Goal: Navigation & Orientation: Locate item on page

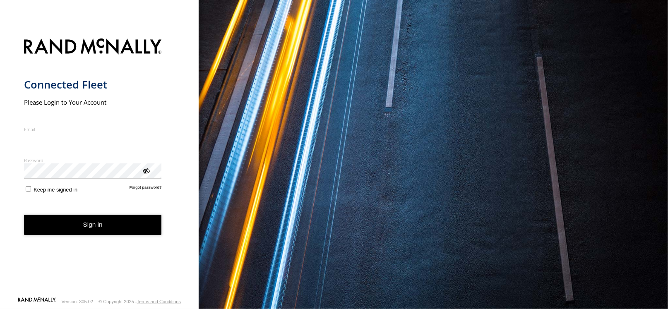
type input "**********"
click at [107, 223] on button "Sign in" at bounding box center [93, 225] width 138 height 20
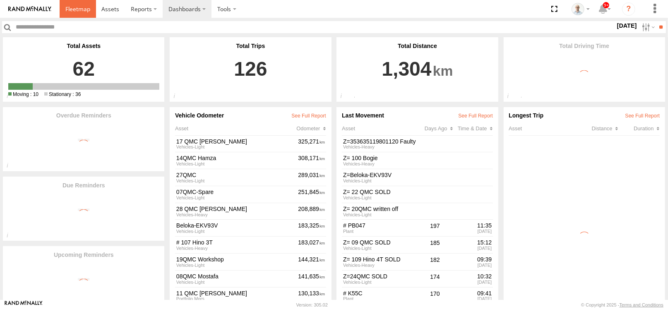
click at [82, 10] on span at bounding box center [77, 9] width 25 height 8
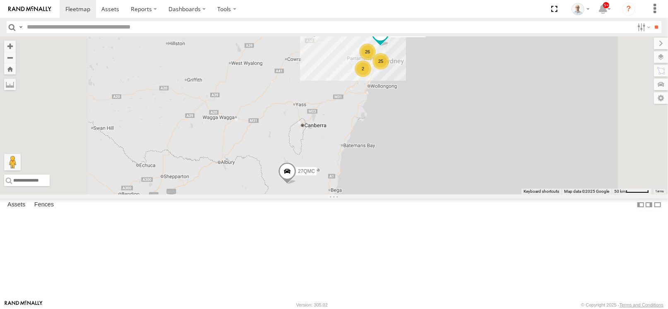
click at [376, 60] on div "26" at bounding box center [367, 51] width 17 height 17
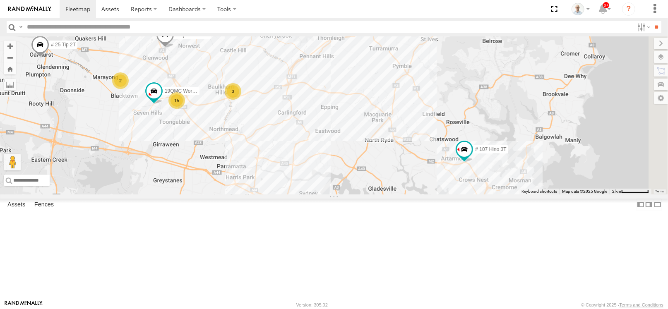
drag, startPoint x: 513, startPoint y: 207, endPoint x: 390, endPoint y: 176, distance: 126.6
click at [390, 176] on div "31 QMC [PERSON_NAME] 27QMC # KS75A # 25 Tip 2T 01 [PERSON_NAME]-EKV93V # 107 Hi…" at bounding box center [334, 115] width 668 height 158
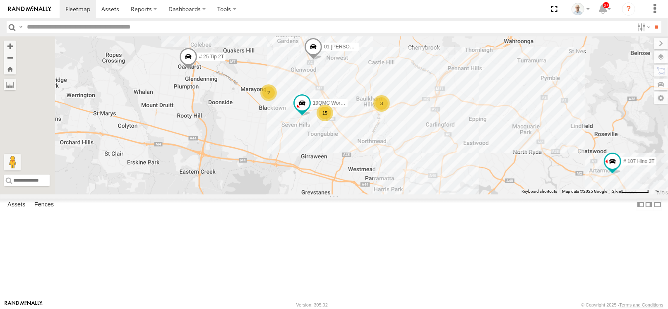
drag, startPoint x: 424, startPoint y: 183, endPoint x: 596, endPoint y: 198, distance: 172.9
click at [596, 195] on div "31 QMC [PERSON_NAME] 27QMC # KS75A # 25 Tip 2T 01 [PERSON_NAME]-EKV93V # 107 Hi…" at bounding box center [334, 115] width 668 height 158
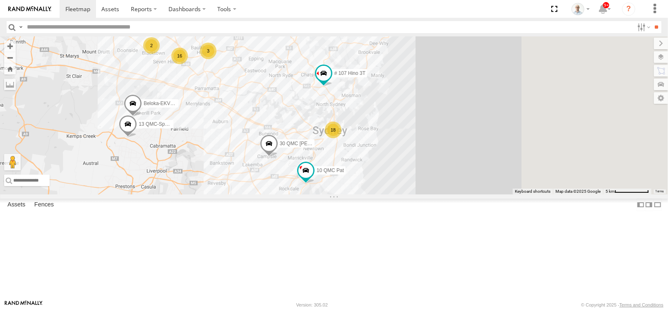
drag, startPoint x: 335, startPoint y: 220, endPoint x: 328, endPoint y: 216, distance: 7.8
click at [328, 195] on div "31 QMC [PERSON_NAME] 27QMC # KS75A # 25 Tip 2T 01 [PERSON_NAME]-EKV93V # 107 Hi…" at bounding box center [334, 115] width 668 height 158
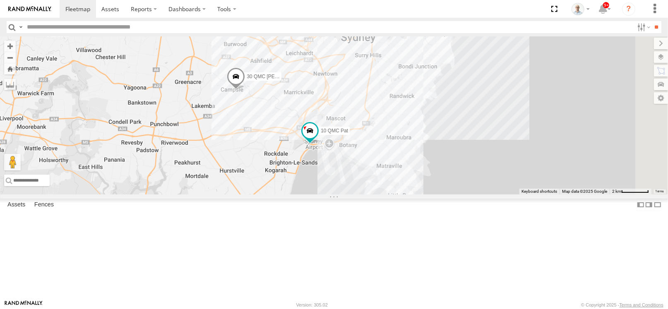
drag, startPoint x: 384, startPoint y: 242, endPoint x: 385, endPoint y: 139, distance: 102.7
click at [383, 146] on div "31 QMC [PERSON_NAME] 27QMC # KS75A # 25 Tip 2T 01 [PERSON_NAME]-EKV93V # 107 Hi…" at bounding box center [334, 115] width 668 height 158
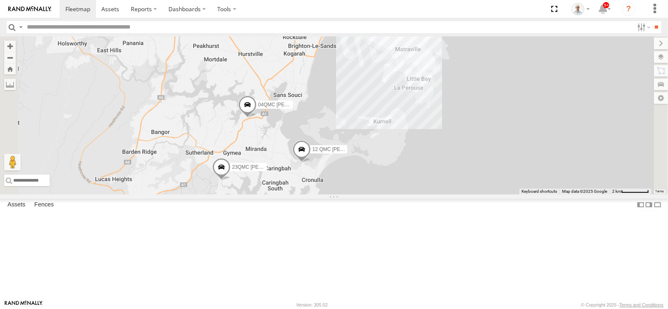
drag, startPoint x: 405, startPoint y: 213, endPoint x: 405, endPoint y: 189, distance: 24.0
click at [405, 189] on div "31 QMC [PERSON_NAME] 27QMC # KS75A # 25 Tip 2T 01 [PERSON_NAME]-EKV93V # 107 Hi…" at bounding box center [334, 115] width 668 height 158
click at [312, 163] on span at bounding box center [303, 151] width 18 height 22
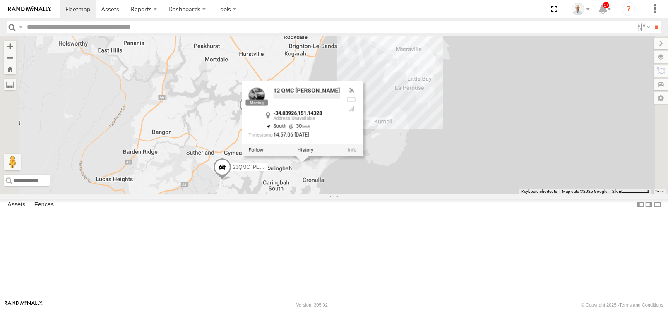
click at [398, 195] on div "31 QMC [PERSON_NAME] 27QMC # KS75A # 25 Tip 2T 01 [PERSON_NAME]-EKV93V # 107 Hi…" at bounding box center [334, 115] width 668 height 158
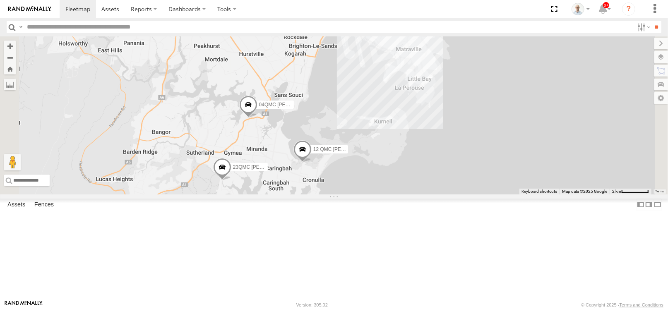
drag, startPoint x: 381, startPoint y: 172, endPoint x: 347, endPoint y: 214, distance: 54.5
click at [347, 195] on div "31 QMC [PERSON_NAME] 27QMC # KS75A # 25 Tip 2T 01 [PERSON_NAME]-EKV93V # 107 Hi…" at bounding box center [334, 115] width 668 height 158
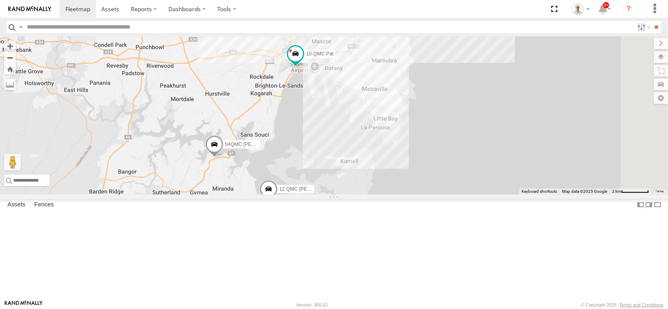
click at [224, 158] on span at bounding box center [214, 147] width 18 height 22
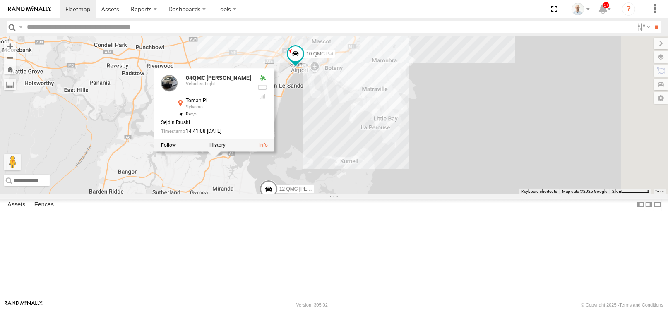
click at [327, 195] on div "31 QMC [PERSON_NAME] 27QMC # KS75A # 25 Tip 2T 01 [PERSON_NAME]-EKV93V # 107 Hi…" at bounding box center [334, 115] width 668 height 158
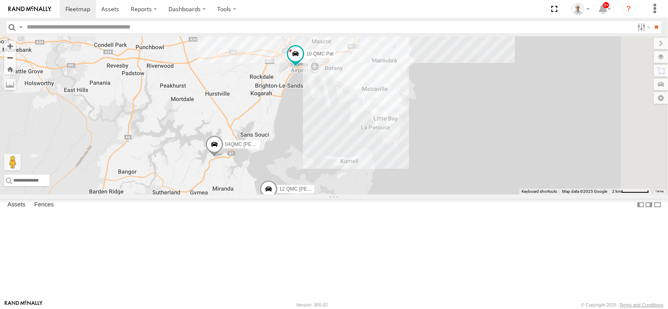
click at [224, 158] on span at bounding box center [214, 147] width 18 height 22
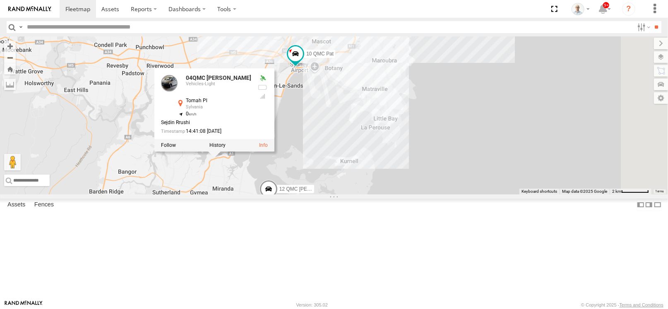
click at [422, 187] on div "31 QMC [PERSON_NAME] 27QMC # KS75A # 25 Tip 2T 01 [PERSON_NAME]-EKV93V # 107 Hi…" at bounding box center [334, 115] width 668 height 158
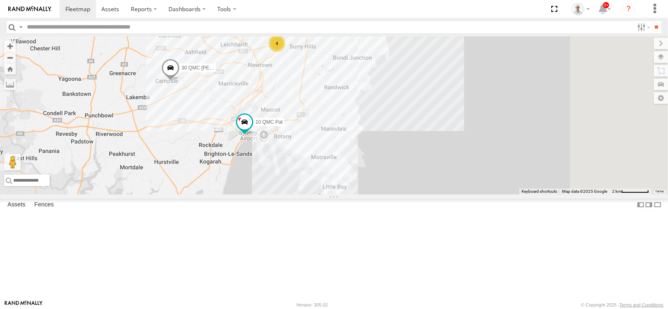
drag, startPoint x: 440, startPoint y: 172, endPoint x: 386, endPoint y: 245, distance: 90.6
click at [386, 195] on div "31 QMC [PERSON_NAME] 27QMC # KS75A # 25 Tip 2T 01 [PERSON_NAME]-EKV93V # 107 Hi…" at bounding box center [334, 115] width 668 height 158
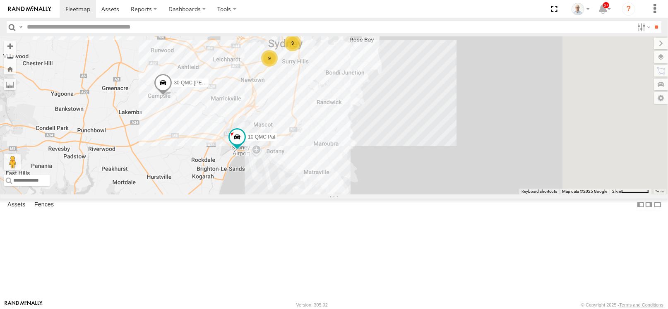
drag, startPoint x: 404, startPoint y: 201, endPoint x: 391, endPoint y: 221, distance: 23.7
click at [391, 195] on div "31 QMC [PERSON_NAME] 27QMC # KS75A # 25 Tip 2T 01 [PERSON_NAME]-EKV93V # 107 Hi…" at bounding box center [334, 115] width 668 height 158
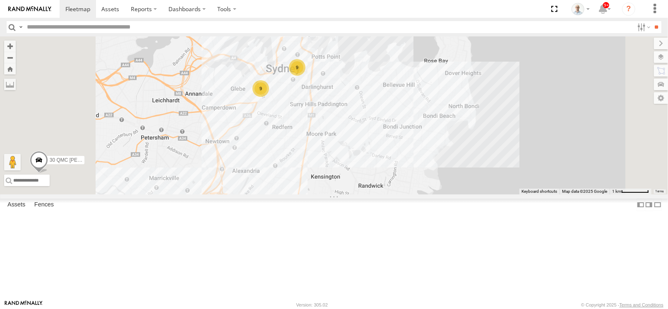
drag, startPoint x: 378, startPoint y: 164, endPoint x: 375, endPoint y: 211, distance: 46.9
click at [375, 195] on div "31 QMC [PERSON_NAME] 27QMC # KS75A # 25 Tip 2T 01 [PERSON_NAME]-EKV93V # 107 Hi…" at bounding box center [334, 115] width 668 height 158
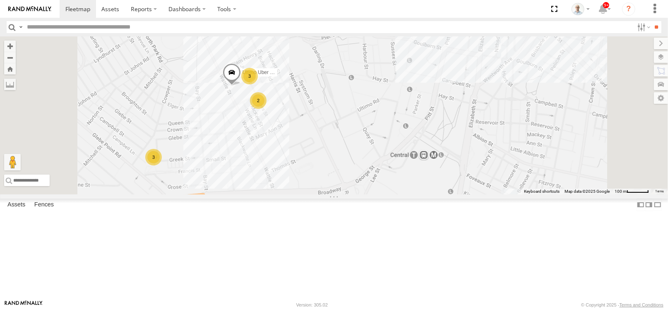
drag, startPoint x: 339, startPoint y: 141, endPoint x: 321, endPoint y: 167, distance: 31.2
click at [321, 167] on div "31 QMC [PERSON_NAME] 27QMC # KS75A # 25 Tip 2T 01 [PERSON_NAME]-EKV93V # 107 Hi…" at bounding box center [334, 115] width 668 height 158
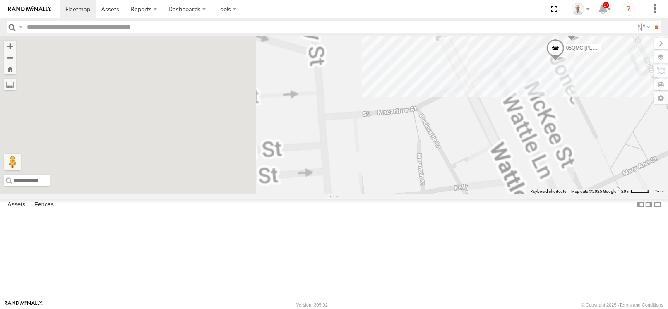
drag, startPoint x: 326, startPoint y: 192, endPoint x: 595, endPoint y: 144, distance: 273.3
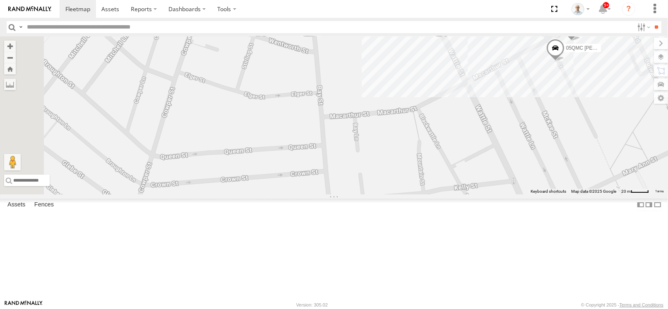
click at [595, 144] on div "31 QMC [PERSON_NAME] 27QMC # KS75A # 25 Tip 2T 01 [PERSON_NAME]-EKV93V # 107 Hi…" at bounding box center [334, 115] width 668 height 158
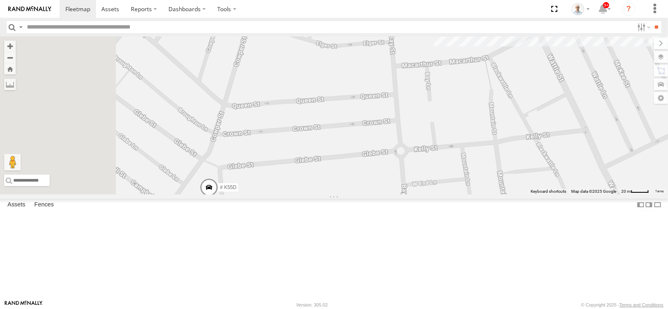
drag, startPoint x: 412, startPoint y: 227, endPoint x: 543, endPoint y: 133, distance: 161.3
click at [543, 133] on div "31 QMC [PERSON_NAME] 27QMC # KS75A # 25 Tip 2T 01 [PERSON_NAME]-EKV93V # 107 Hi…" at bounding box center [334, 115] width 668 height 158
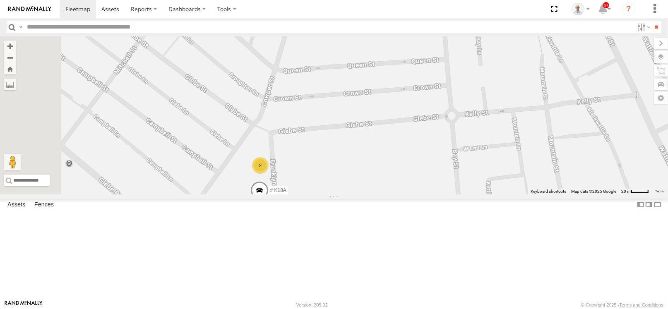
drag, startPoint x: 407, startPoint y: 232, endPoint x: 412, endPoint y: 214, distance: 19.3
click at [412, 195] on div "31 QMC [PERSON_NAME] 27QMC # KS75A # 25 Tip 2T 01 [PERSON_NAME]-EKV93V # 107 Hi…" at bounding box center [334, 115] width 668 height 158
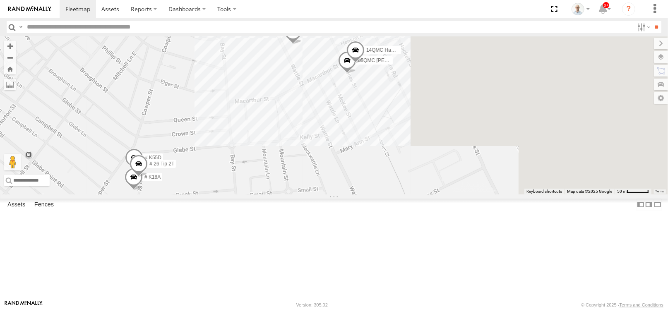
drag, startPoint x: 496, startPoint y: 154, endPoint x: 329, endPoint y: 183, distance: 169.7
click at [327, 183] on div "31 QMC [PERSON_NAME] 27QMC # KS75A # 25 Tip 2T 01 [PERSON_NAME]-EKV93V # 107 Hi…" at bounding box center [334, 115] width 668 height 158
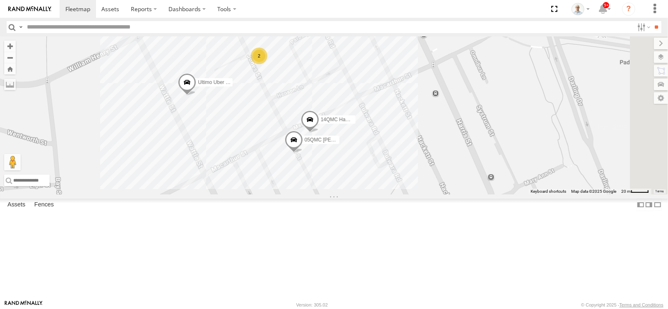
drag, startPoint x: 436, startPoint y: 128, endPoint x: 423, endPoint y: 211, distance: 83.4
click at [423, 195] on div "31 QMC [PERSON_NAME] 27QMC # KS75A # 25 Tip 2T 01 [PERSON_NAME]-EKV93V # 107 Hi…" at bounding box center [334, 115] width 668 height 158
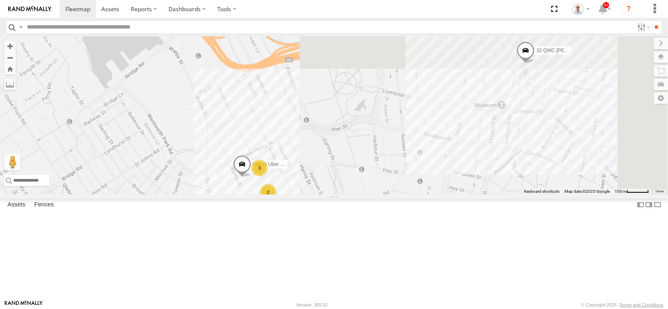
drag, startPoint x: 554, startPoint y: 109, endPoint x: 416, endPoint y: 227, distance: 181.2
click at [416, 195] on div "31 QMC [PERSON_NAME] 27QMC # KS75A # 25 Tip 2T 01 [PERSON_NAME]-EKV93V # 107 Hi…" at bounding box center [334, 115] width 668 height 158
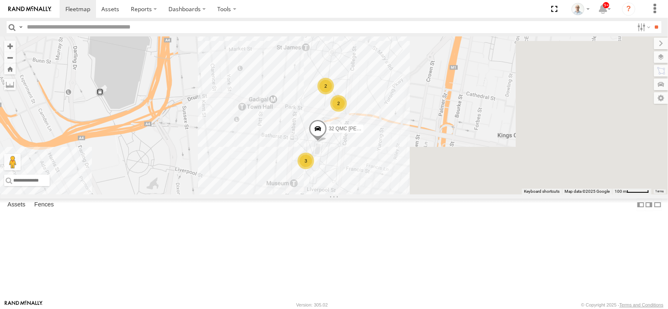
drag, startPoint x: 459, startPoint y: 178, endPoint x: 308, endPoint y: 220, distance: 156.8
click at [308, 195] on div "31 QMC [PERSON_NAME] 27QMC # KS75A # 25 Tip 2T 01 [PERSON_NAME]-EKV93V # 107 Hi…" at bounding box center [334, 115] width 668 height 158
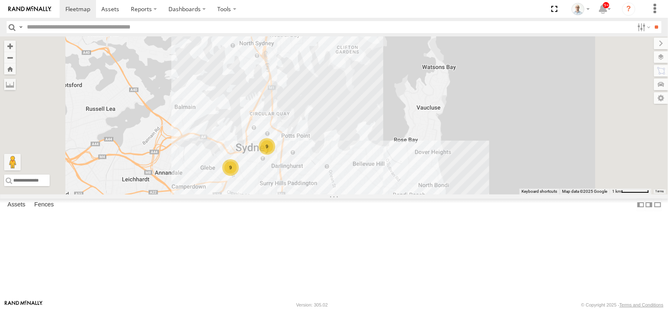
drag, startPoint x: 340, startPoint y: 114, endPoint x: 349, endPoint y: 180, distance: 66.5
click at [349, 180] on div "31 QMC [PERSON_NAME] 27QMC # KS75A # 25 Tip 2T 01 [PERSON_NAME]-EKV93V # 107 Hi…" at bounding box center [334, 115] width 668 height 158
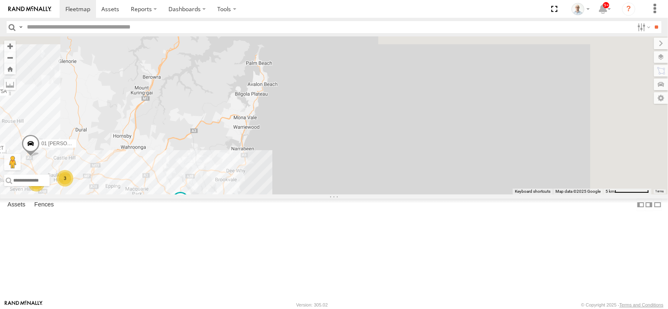
drag, startPoint x: 314, startPoint y: 204, endPoint x: 299, endPoint y: 246, distance: 44.0
click at [299, 195] on div "31 QMC [PERSON_NAME] 27QMC # KS75A # 25 Tip 2T 01 [PERSON_NAME]-EKV93V # 107 Hi…" at bounding box center [334, 115] width 668 height 158
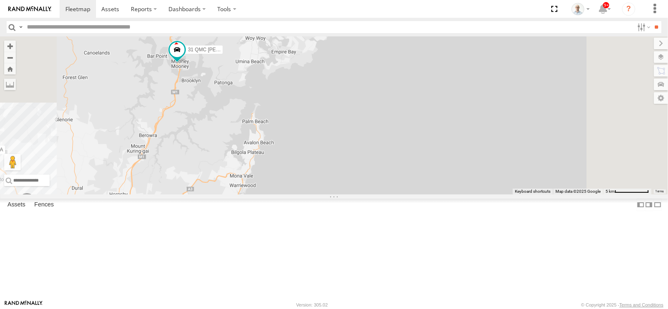
click at [335, 195] on div "31 QMC [PERSON_NAME] 27QMC # KS75A # 25 Tip 2T 01 [PERSON_NAME]-EKV93V # 107 Hi…" at bounding box center [334, 115] width 668 height 158
drag, startPoint x: 286, startPoint y: 110, endPoint x: 301, endPoint y: 122, distance: 19.8
click at [186, 65] on div "31 QMC [PERSON_NAME]" at bounding box center [177, 54] width 18 height 22
click at [308, 194] on div "31 QMC [PERSON_NAME] 27QMC # KS75A # 25 Tip 2T 01 [PERSON_NAME]-EKV93V # 107 Hi…" at bounding box center [334, 115] width 668 height 158
drag, startPoint x: 321, startPoint y: 195, endPoint x: 318, endPoint y: 137, distance: 58.0
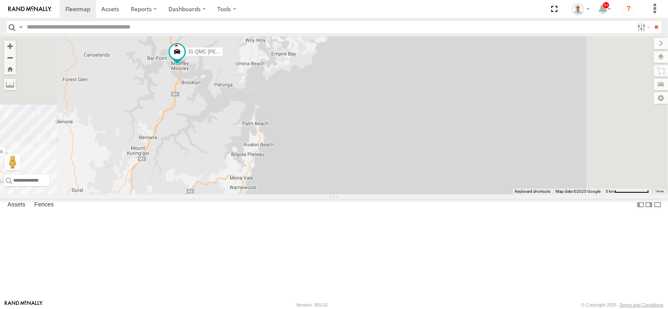
click at [318, 137] on div "31 QMC [PERSON_NAME] 27QMC # KS75A # 25 Tip 2T 01 [PERSON_NAME]-EKV93V # 107 Hi…" at bounding box center [334, 115] width 668 height 158
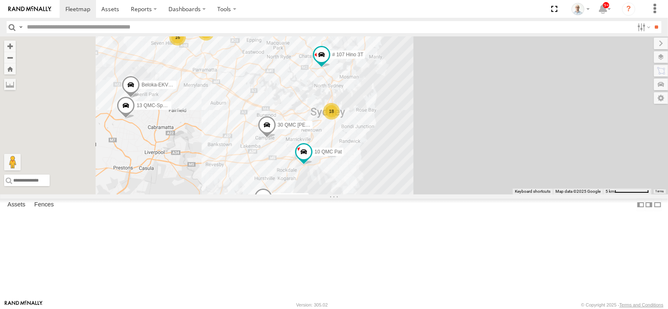
drag, startPoint x: 314, startPoint y: 187, endPoint x: 473, endPoint y: 169, distance: 159.6
click at [473, 169] on div "31 QMC [PERSON_NAME] 27QMC # KS75A # 25 Tip 2T 01 [PERSON_NAME]-EKV93V # 107 Hi…" at bounding box center [334, 115] width 668 height 158
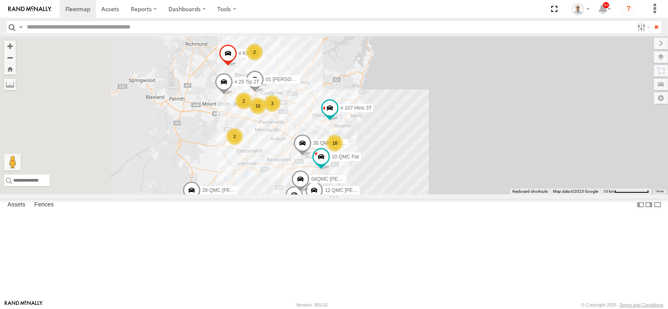
drag, startPoint x: 290, startPoint y: 152, endPoint x: 390, endPoint y: 156, distance: 99.9
click at [345, 169] on div "31 QMC [PERSON_NAME] 27QMC # KS75A # 25 Tip 2T 01 [PERSON_NAME] # 107 Hino 3T 3…" at bounding box center [334, 115] width 668 height 158
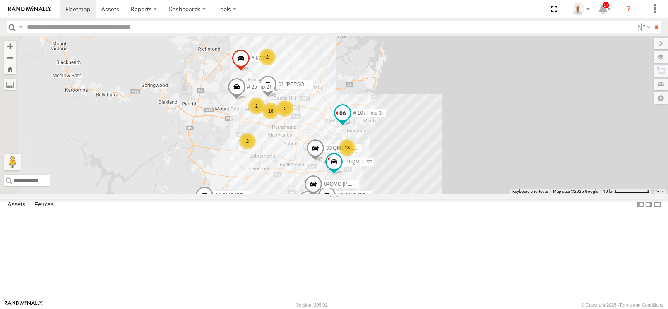
click at [350, 121] on span at bounding box center [342, 113] width 15 height 15
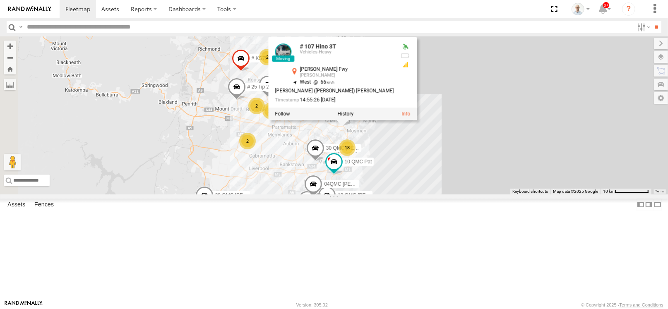
click at [412, 183] on div "31 QMC [PERSON_NAME] 27QMC # KS75A # 25 Tip 2T 01 [PERSON_NAME] # 107 Hino 3T 3…" at bounding box center [334, 115] width 668 height 158
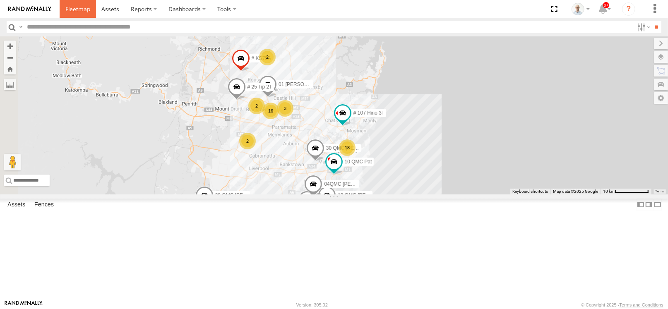
click at [67, 5] on span at bounding box center [77, 9] width 25 height 8
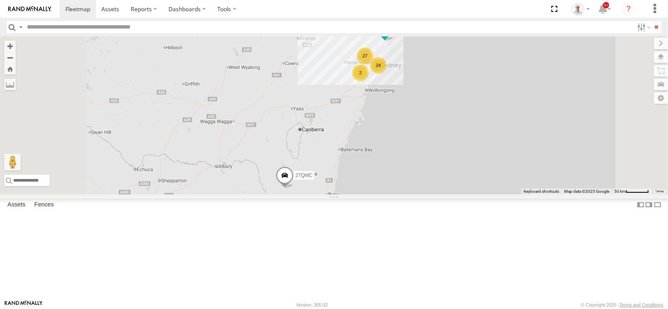
click at [374, 64] on div "27" at bounding box center [365, 56] width 17 height 17
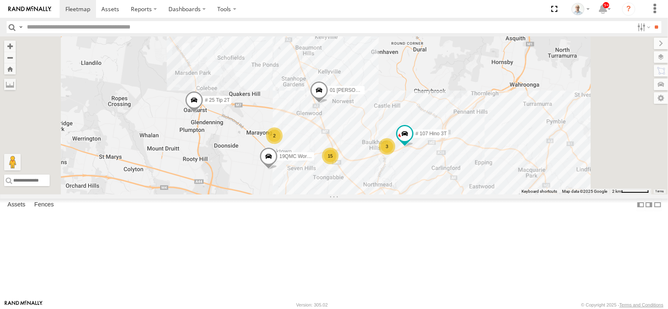
drag, startPoint x: 489, startPoint y: 245, endPoint x: 474, endPoint y: 196, distance: 51.1
click at [474, 195] on div "31 QMC Torell 27QMC # KS75A # 25 Tip 2T 01 Lyndon Beloka-EKV93V 19QMC Workshop …" at bounding box center [334, 115] width 668 height 158
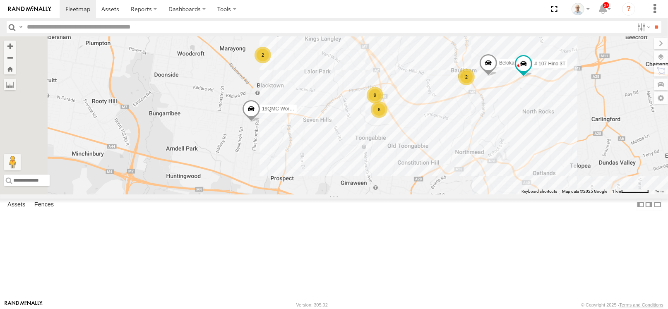
drag, startPoint x: 414, startPoint y: 183, endPoint x: 507, endPoint y: 116, distance: 115.1
click at [507, 116] on div "31 QMC Torell 27QMC # KS75A # 25 Tip 2T 01 Lyndon Beloka-EKV93V 19QMC Workshop …" at bounding box center [334, 115] width 668 height 158
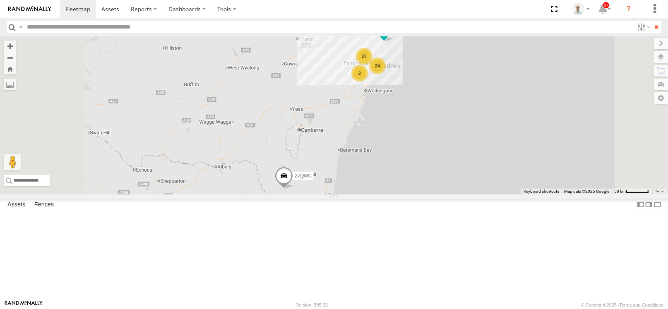
click at [373, 65] on div "27" at bounding box center [364, 56] width 17 height 17
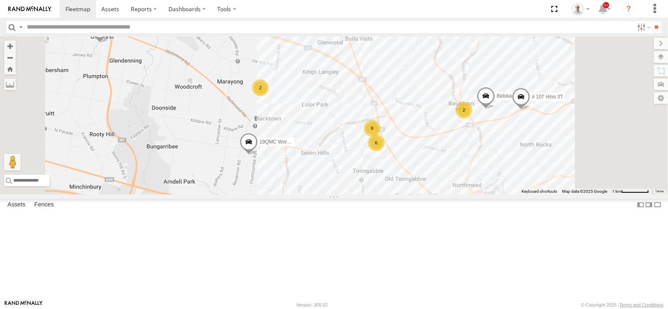
drag, startPoint x: 438, startPoint y: 201, endPoint x: 422, endPoint y: 153, distance: 50.5
click at [422, 153] on div "31 QMC Torell 27QMC # KS75A # 25 Tip 2T 01 Lyndon Beloka-EKV93V 19QMC Workshop …" at bounding box center [334, 115] width 668 height 158
click at [269, 96] on div "2" at bounding box center [260, 88] width 17 height 17
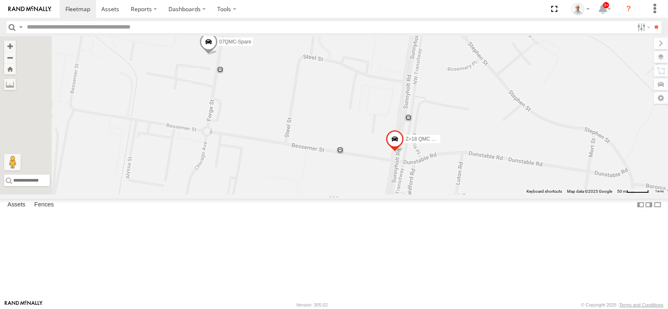
drag, startPoint x: 314, startPoint y: 102, endPoint x: 359, endPoint y: 120, distance: 48.9
click at [359, 120] on div "31 QMC Torell 27QMC # KS75A # 25 Tip 2T 01 Lyndon Beloka-EKV93V 19QMC Workshop …" at bounding box center [334, 115] width 668 height 158
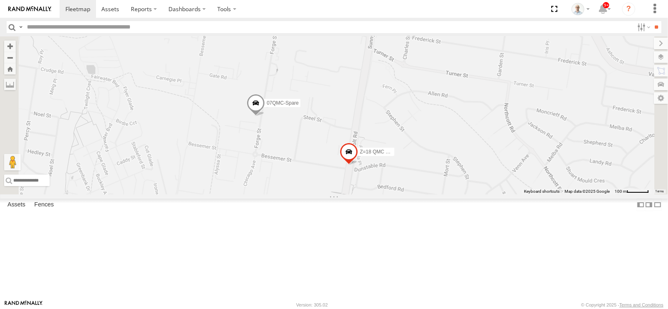
drag, startPoint x: 377, startPoint y: 132, endPoint x: 374, endPoint y: 175, distance: 42.7
click at [374, 175] on div "31 QMC Torell 27QMC # KS75A # 25 Tip 2T 01 Lyndon Beloka-EKV93V 19QMC Workshop …" at bounding box center [334, 115] width 668 height 158
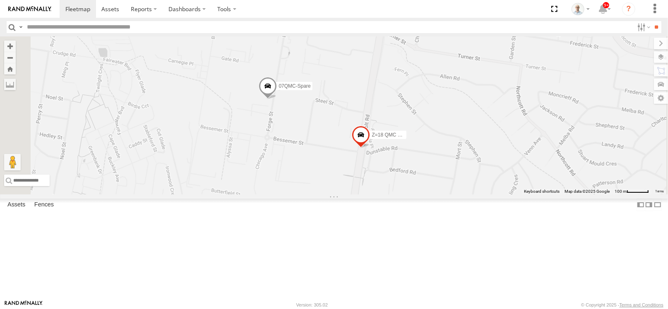
drag, startPoint x: 440, startPoint y: 152, endPoint x: 455, endPoint y: 128, distance: 27.8
click at [455, 128] on div "31 QMC Torell 27QMC # KS75A # 25 Tip 2T 01 Lyndon Beloka-EKV93V 19QMC Workshop …" at bounding box center [334, 115] width 668 height 158
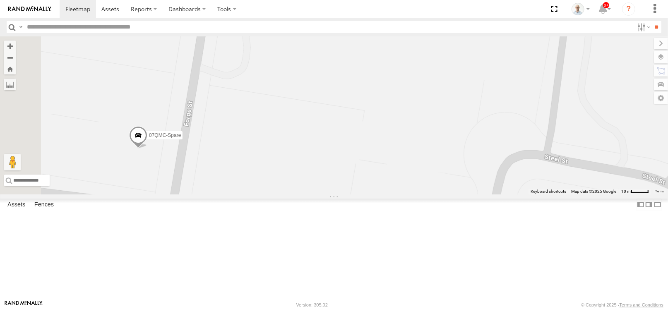
drag, startPoint x: 371, startPoint y: 125, endPoint x: 412, endPoint y: 90, distance: 54.0
click at [412, 90] on div "31 QMC Torell 27QMC # KS75A # 25 Tip 2T 01 Lyndon Beloka-EKV93V 19QMC Workshop …" at bounding box center [334, 115] width 668 height 158
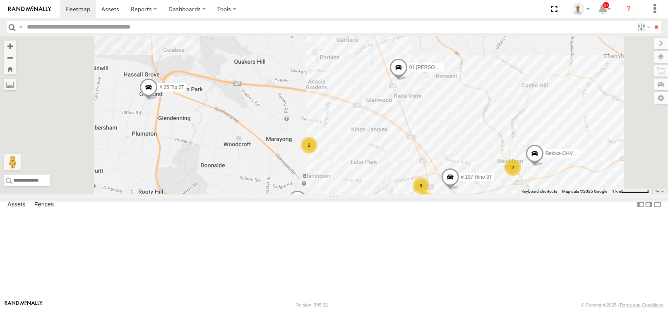
click at [413, 195] on div "31 QMC Torell 27QMC # KS75A # 25 Tip 2T 01 Lyndon Beloka-EKV93V 19QMC Workshop …" at bounding box center [334, 115] width 668 height 158
click at [318, 154] on div "2" at bounding box center [309, 145] width 17 height 17
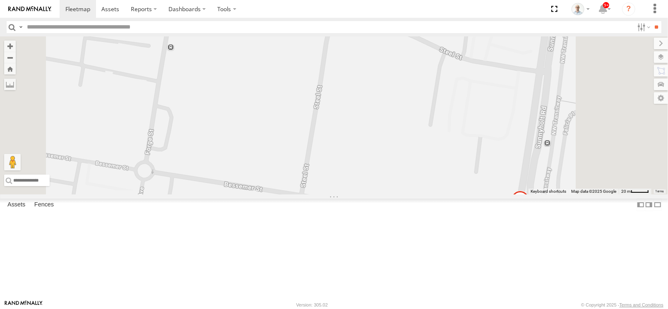
drag, startPoint x: 399, startPoint y: 182, endPoint x: 436, endPoint y: 220, distance: 53.9
click at [436, 195] on div "31 QMC Torell 27QMC # KS75A # 25 Tip 2T 01 Lyndon Beloka-EKV93V 19QMC Workshop …" at bounding box center [334, 115] width 668 height 158
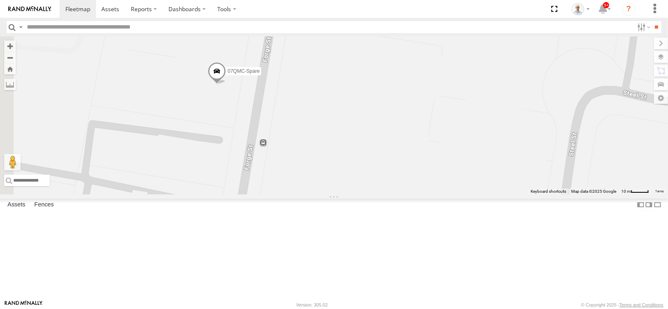
drag, startPoint x: 258, startPoint y: 116, endPoint x: 364, endPoint y: 170, distance: 119.3
click at [364, 170] on div "31 QMC Torell 27QMC # KS75A # 25 Tip 2T 01 Lyndon Beloka-EKV93V 19QMC Workshop …" at bounding box center [334, 115] width 668 height 158
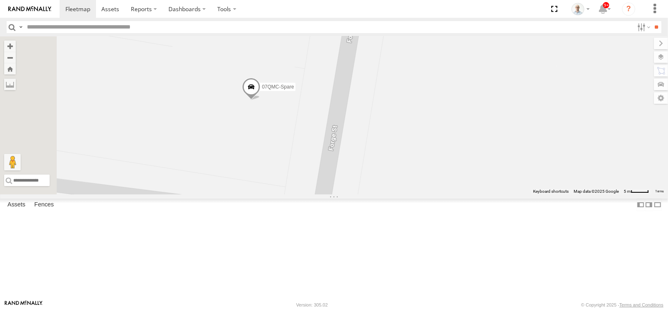
drag, startPoint x: 321, startPoint y: 145, endPoint x: 356, endPoint y: 173, distance: 44.4
click at [356, 173] on div "31 QMC Torell 27QMC # KS75A # 25 Tip 2T 01 Lyndon Beloka-EKV93V 19QMC Workshop …" at bounding box center [334, 115] width 668 height 158
